Goal: Find contact information

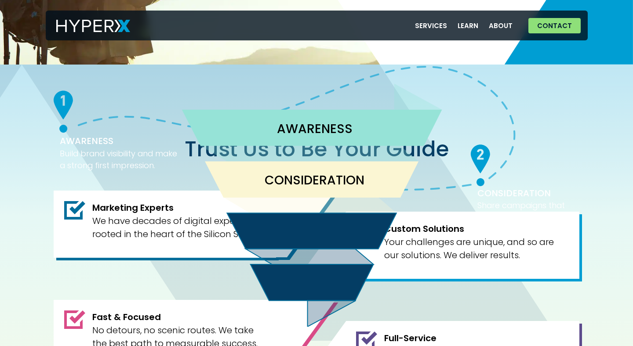
scroll to position [1321, 0]
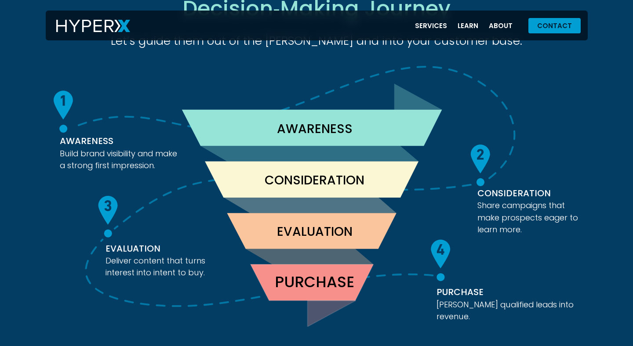
click at [544, 28] on span "Contact" at bounding box center [554, 25] width 35 height 7
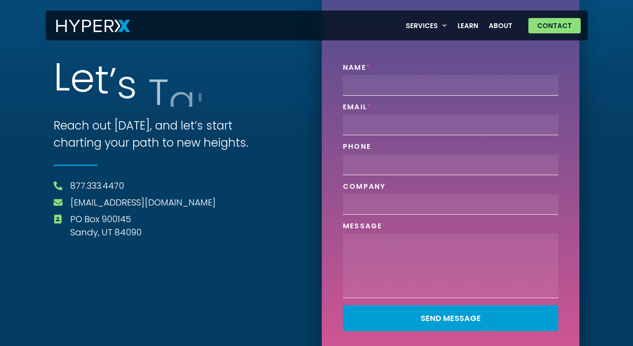
scroll to position [3, 0]
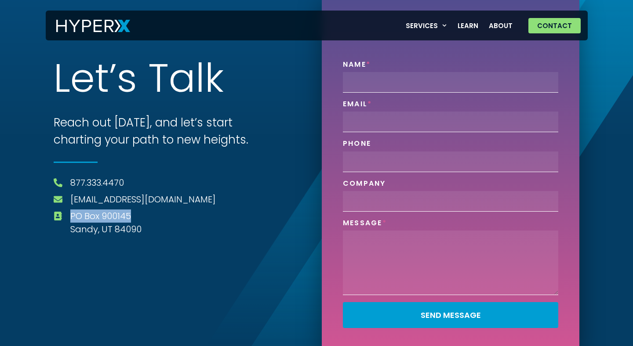
drag, startPoint x: 134, startPoint y: 215, endPoint x: 72, endPoint y: 217, distance: 62.0
click at [72, 217] on span "[GEOGRAPHIC_DATA]" at bounding box center [104, 223] width 73 height 26
copy span "PO Box 900145"
